Goal: Information Seeking & Learning: Check status

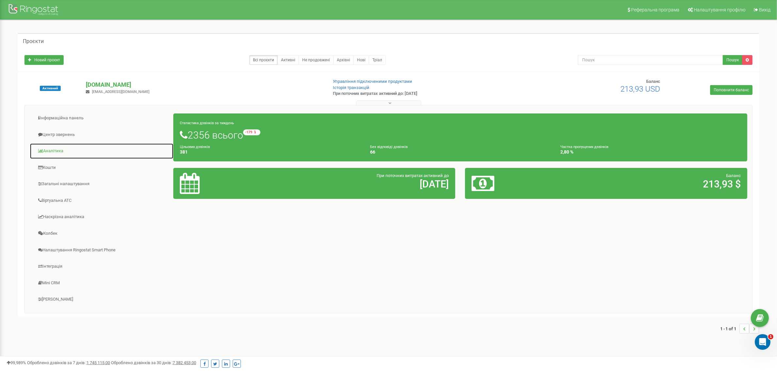
click at [56, 151] on link "Аналiтика" at bounding box center [102, 151] width 144 height 16
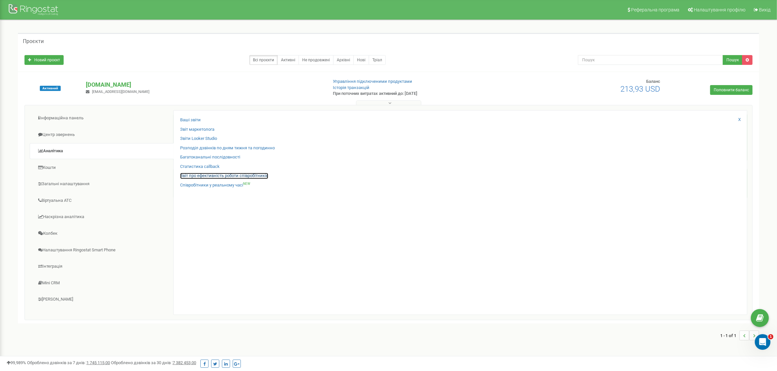
click at [217, 175] on link "Звіт про ефективність роботи співробітників" at bounding box center [224, 176] width 88 height 6
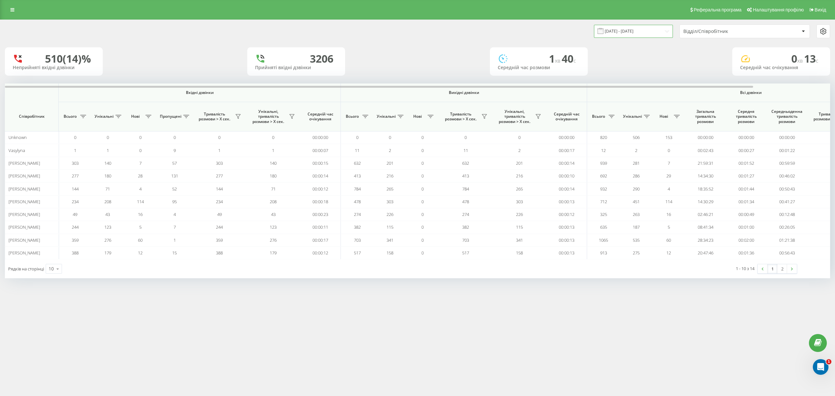
click at [629, 30] on input "[DATE] - [DATE]" at bounding box center [633, 31] width 79 height 13
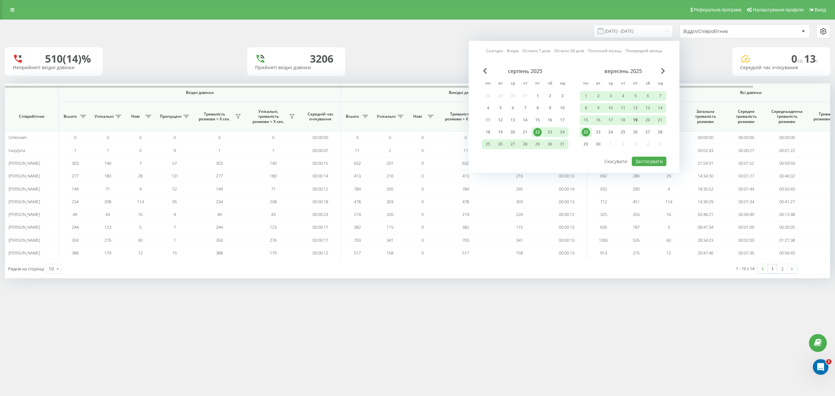
click at [636, 119] on div "19" at bounding box center [635, 120] width 8 height 8
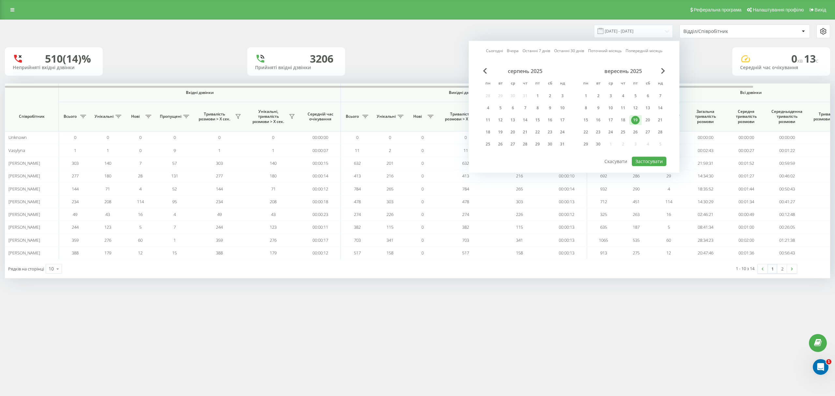
click at [636, 119] on div "19" at bounding box center [635, 120] width 8 height 8
drag, startPoint x: 643, startPoint y: 157, endPoint x: 827, endPoint y: 111, distance: 190.2
click at [646, 157] on button "Застосувати" at bounding box center [649, 161] width 35 height 9
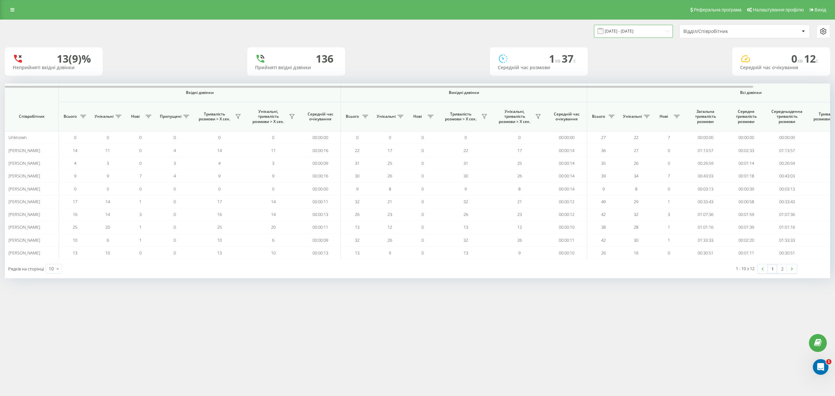
click at [623, 33] on input "[DATE] - [DATE]" at bounding box center [633, 31] width 79 height 13
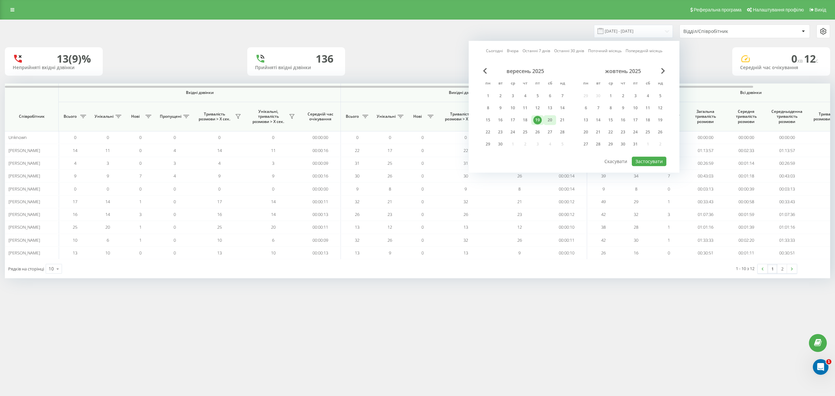
click at [550, 120] on div "20" at bounding box center [550, 120] width 8 height 8
click at [647, 162] on button "Застосувати" at bounding box center [649, 161] width 35 height 9
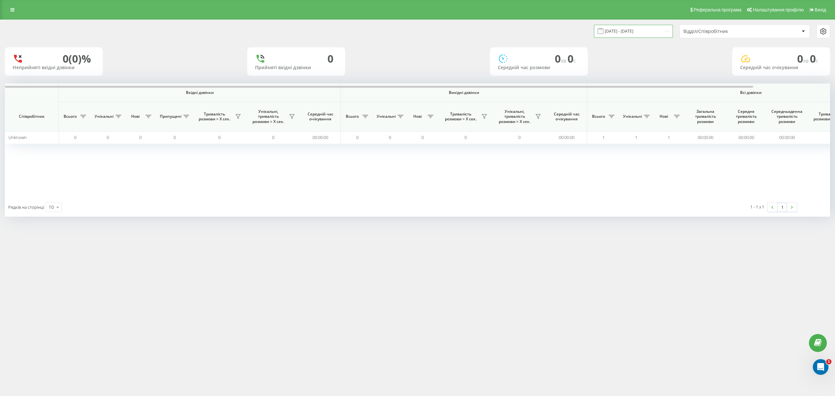
click at [625, 27] on input "[DATE] - [DATE]" at bounding box center [633, 31] width 79 height 13
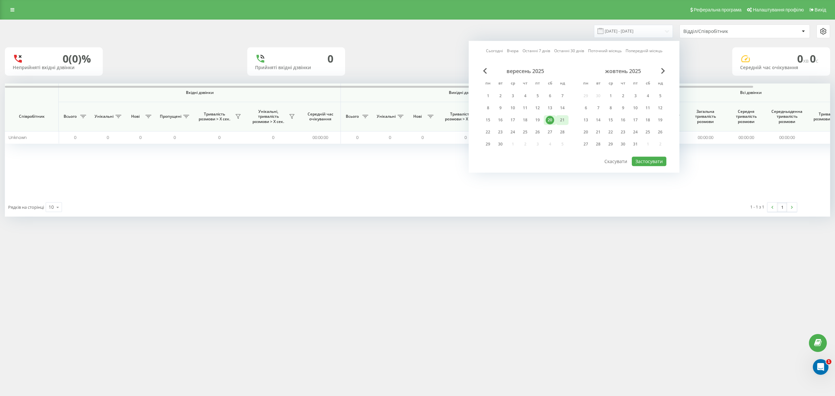
click at [565, 119] on div "21" at bounding box center [562, 120] width 8 height 8
drag, startPoint x: 565, startPoint y: 119, endPoint x: 569, endPoint y: 123, distance: 5.4
click at [565, 119] on div "21" at bounding box center [562, 120] width 8 height 8
click at [650, 161] on button "Застосувати" at bounding box center [649, 161] width 35 height 9
type input "[DATE] - [DATE]"
